Goal: Task Accomplishment & Management: Manage account settings

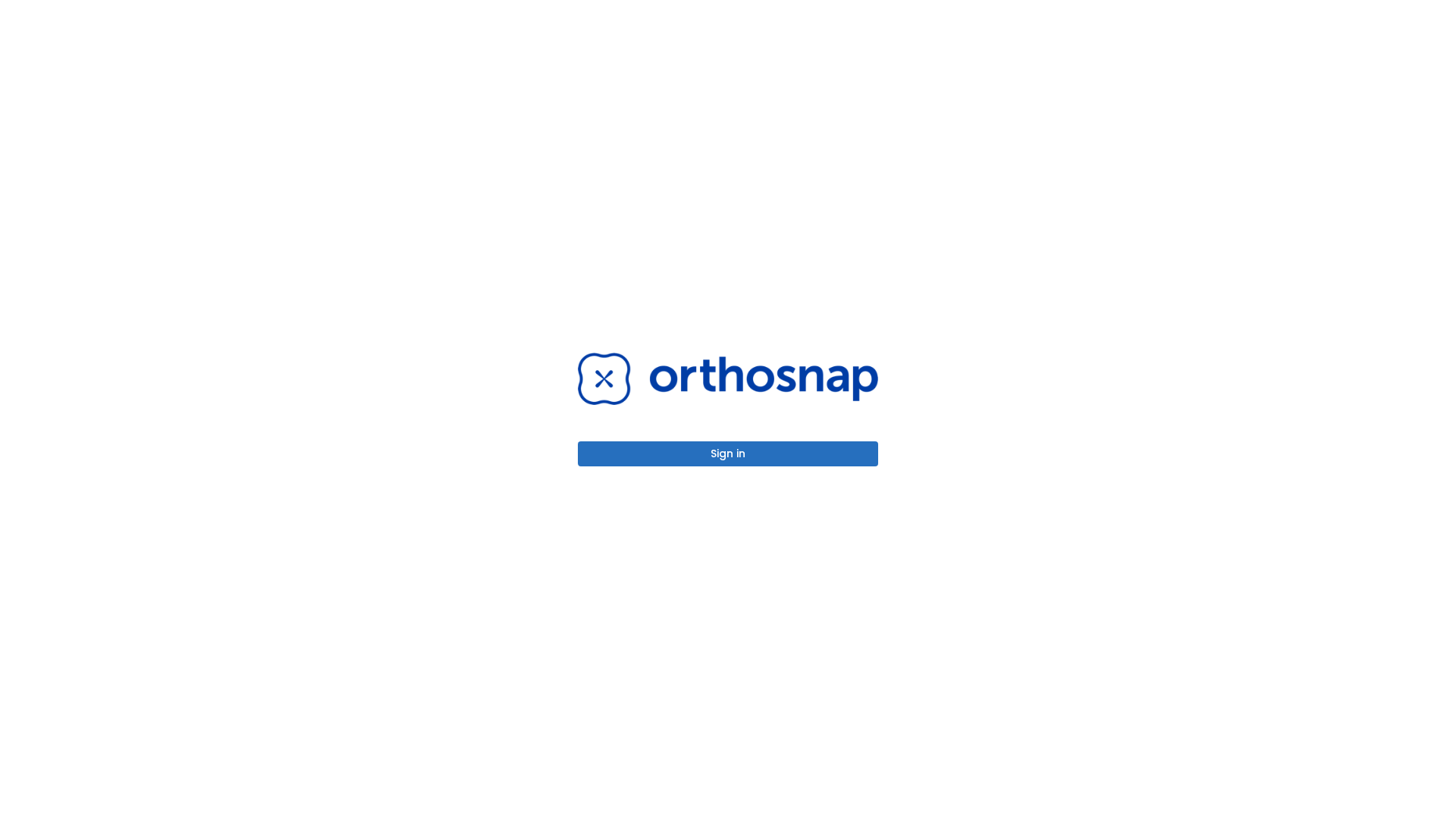
click at [728, 453] on button "Sign in" at bounding box center [728, 454] width 301 height 25
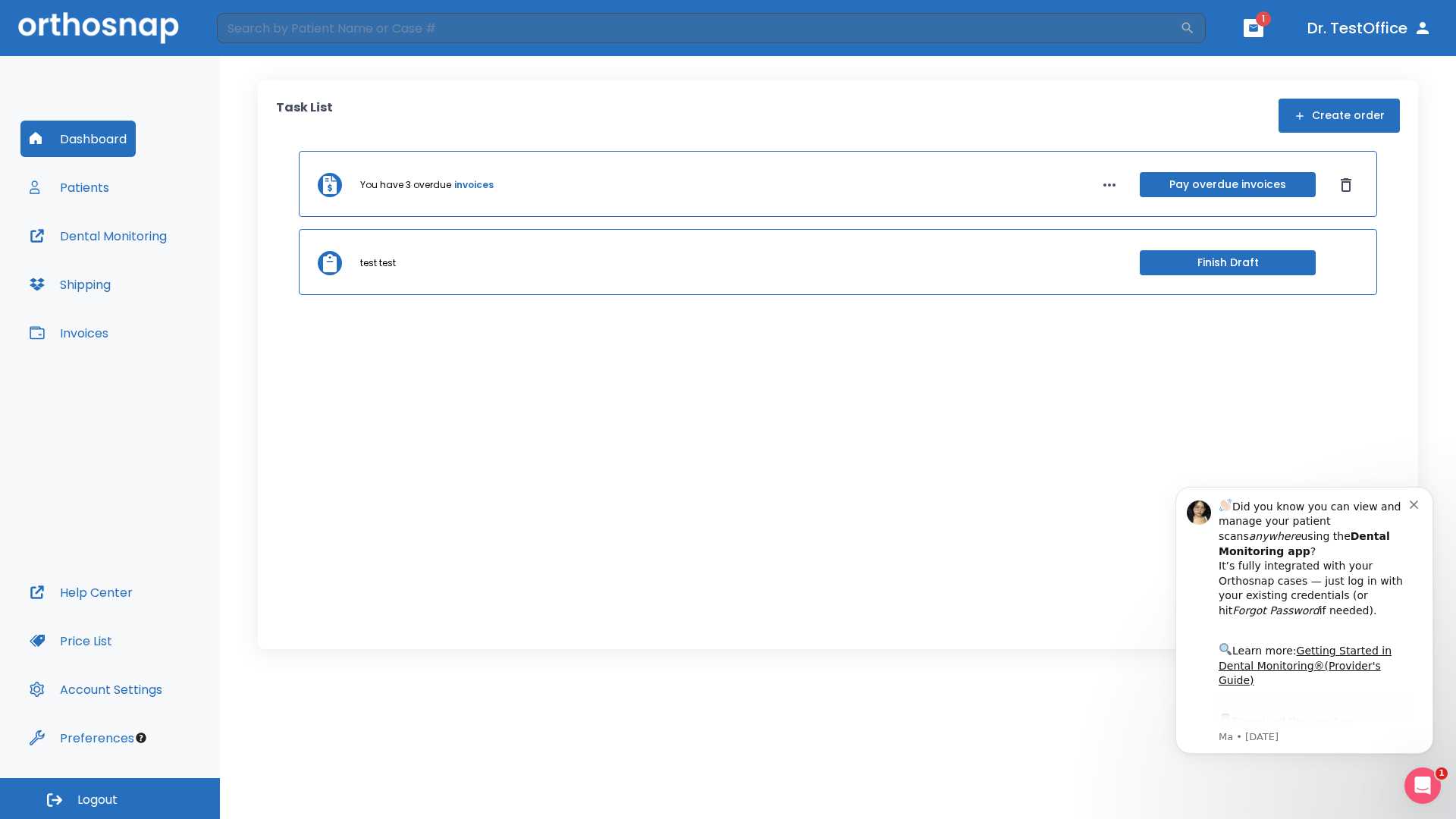
click at [110, 798] on span "Logout" at bounding box center [97, 799] width 40 height 17
